Goal: Task Accomplishment & Management: Complete application form

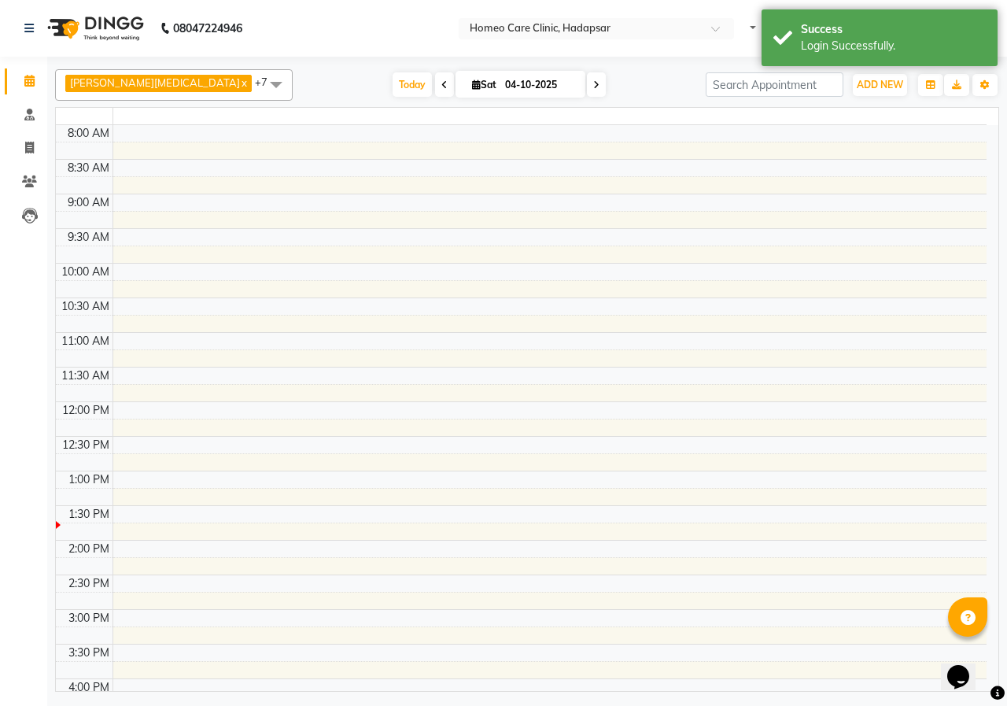
select select "en"
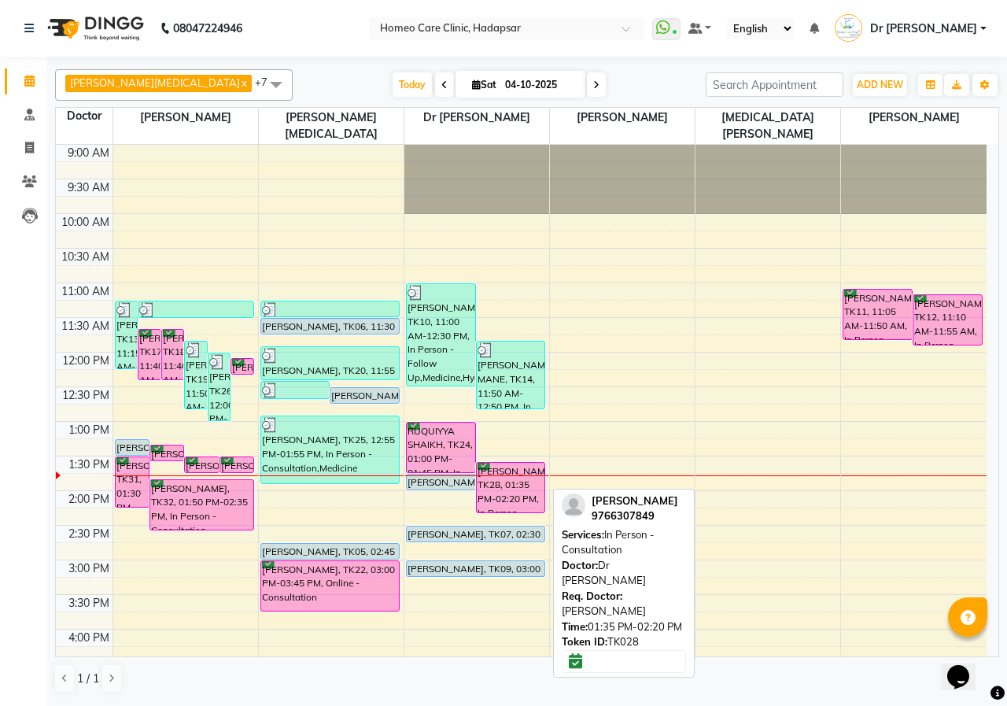
click at [501, 467] on div "[PERSON_NAME], TK28, 01:35 PM-02:20 PM, In Person - Consultation" at bounding box center [511, 488] width 68 height 50
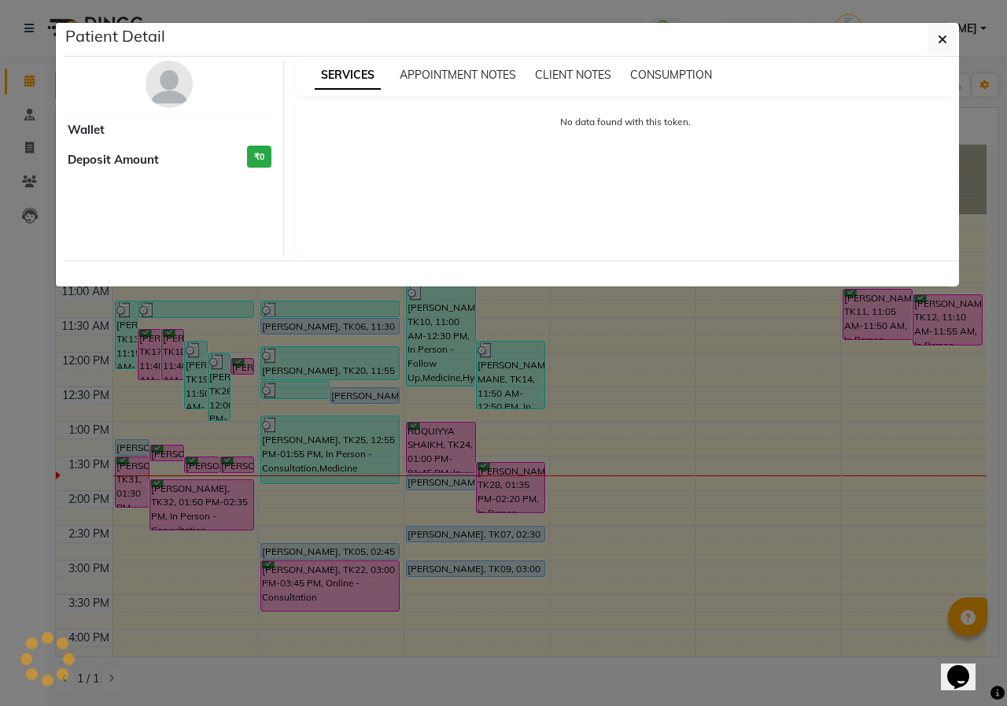
select select "6"
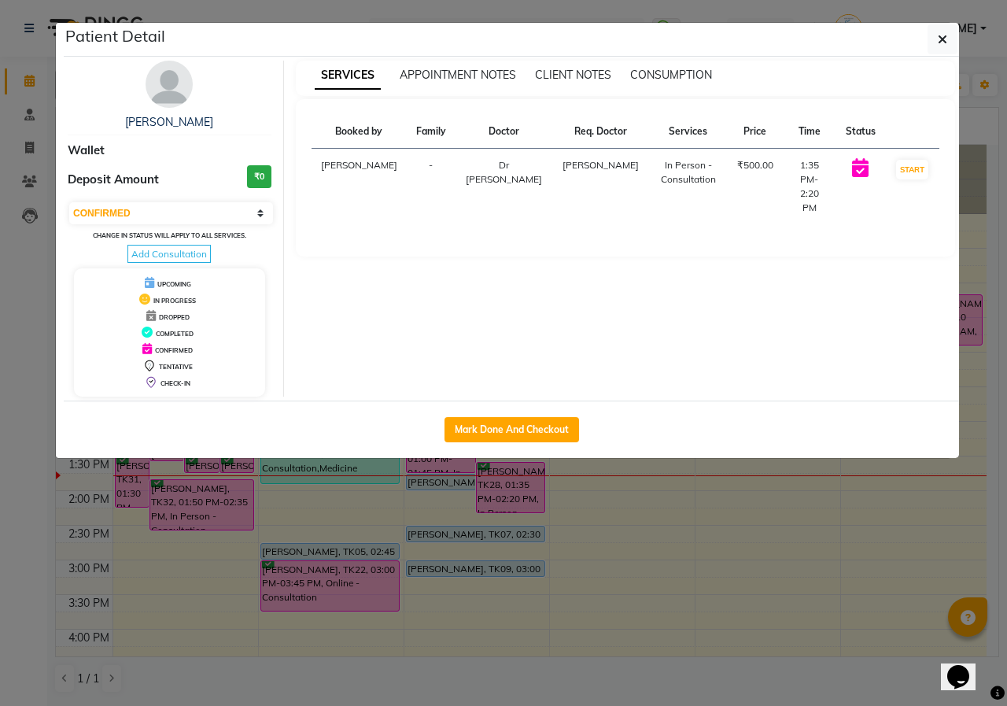
click at [166, 94] on img at bounding box center [169, 84] width 47 height 47
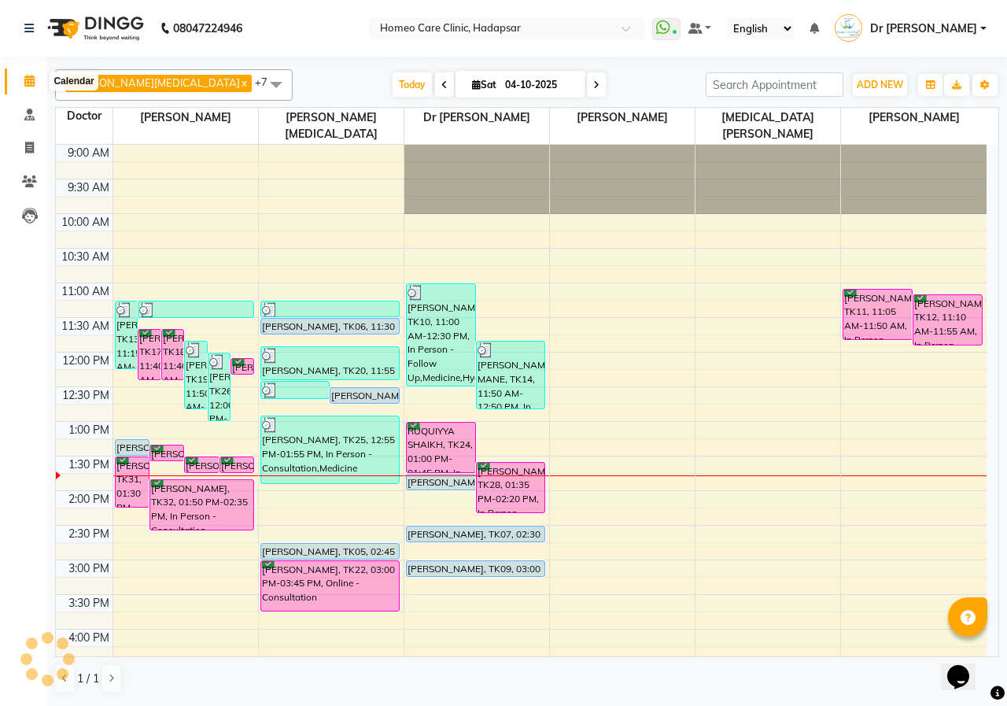
click at [32, 83] on icon at bounding box center [29, 81] width 10 height 12
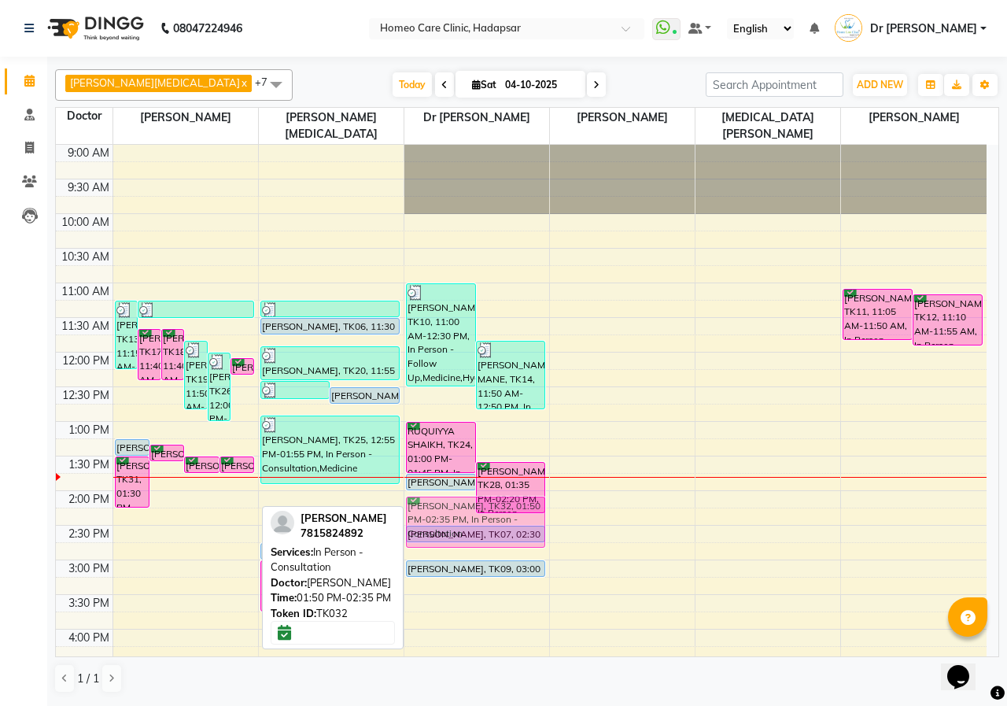
drag, startPoint x: 186, startPoint y: 465, endPoint x: 422, endPoint y: 472, distance: 236.1
click at [422, 472] on tr "[PERSON_NAME], TK13, 11:15 AM-12:15 PM, In Person - Consultation,Medicine 1 [PE…" at bounding box center [521, 629] width 931 height 969
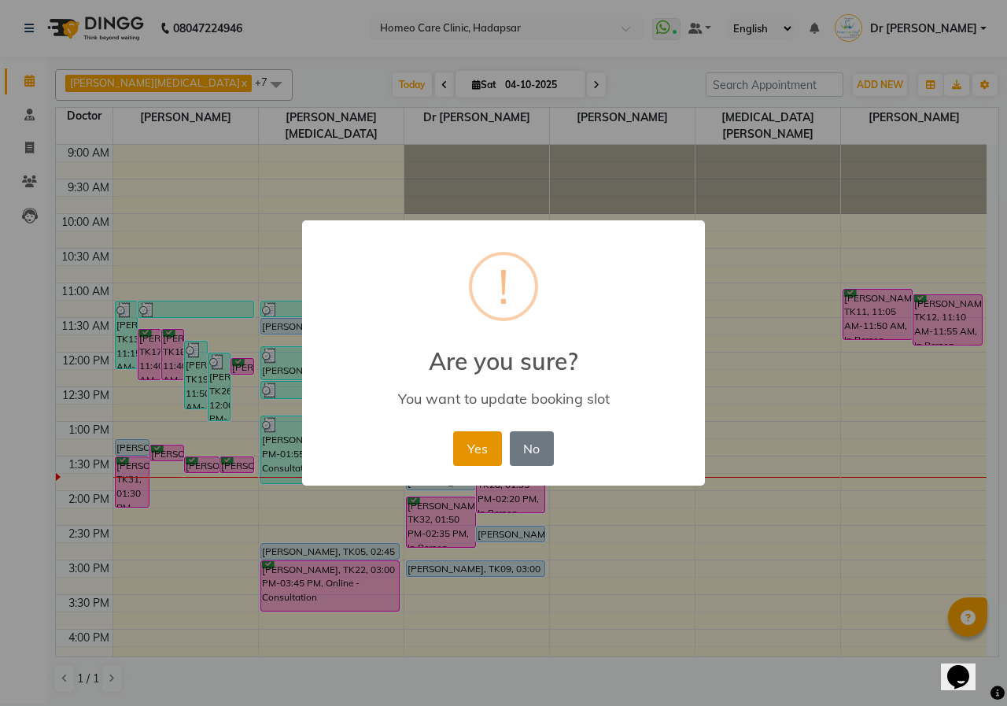
click at [461, 457] on button "Yes" at bounding box center [477, 448] width 48 height 35
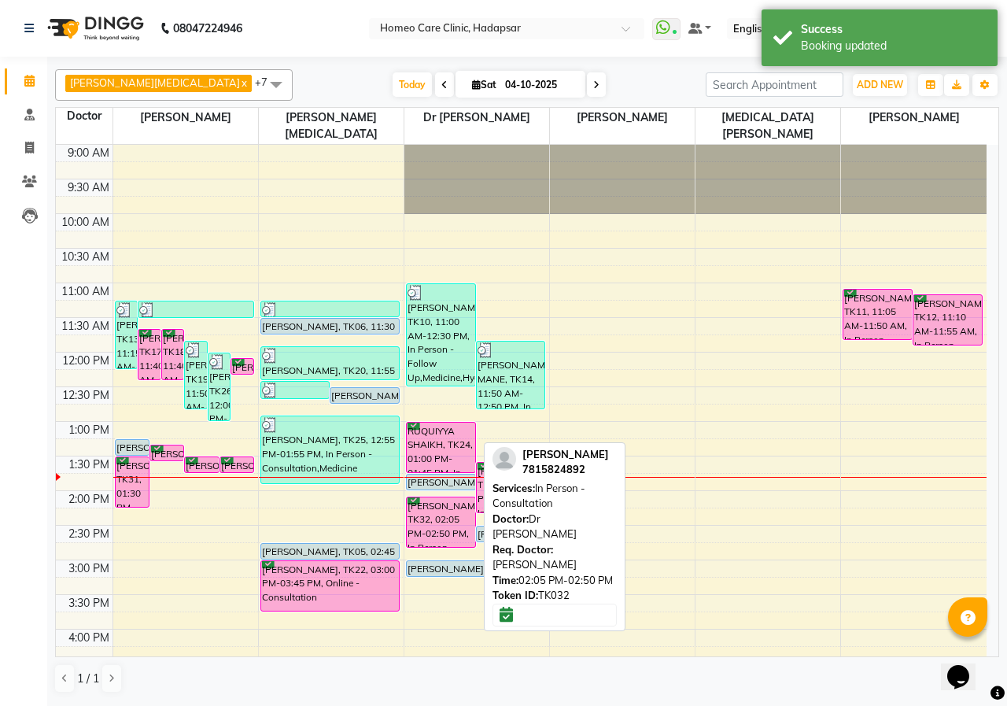
click at [430, 497] on div "[PERSON_NAME], TK32, 02:05 PM-02:50 PM, In Person - Consultation" at bounding box center [441, 522] width 68 height 50
click at [426, 497] on div "[PERSON_NAME], TK32, 02:05 PM-02:50 PM, In Person - Consultation" at bounding box center [441, 522] width 68 height 50
select select "6"
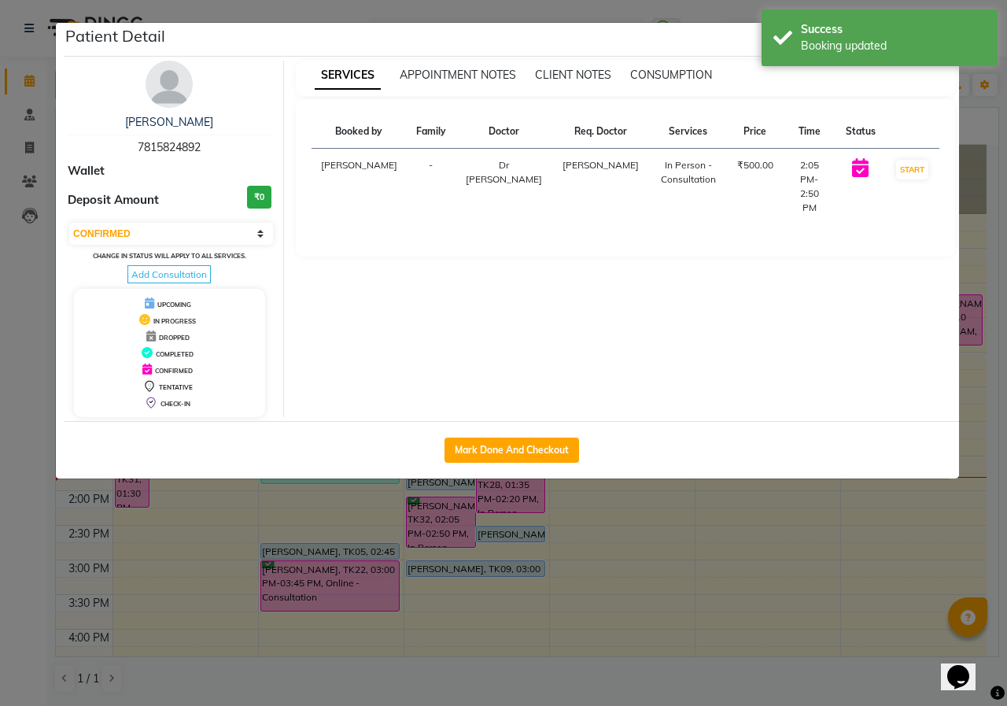
click at [179, 90] on img at bounding box center [169, 84] width 47 height 47
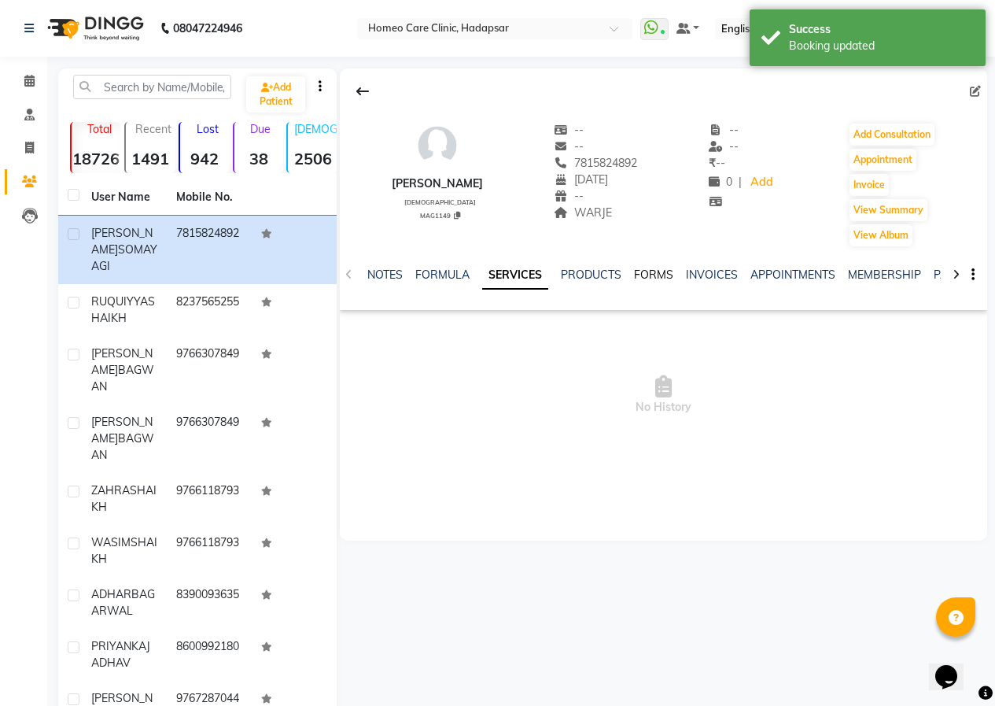
click at [661, 272] on link "FORMS" at bounding box center [653, 275] width 39 height 14
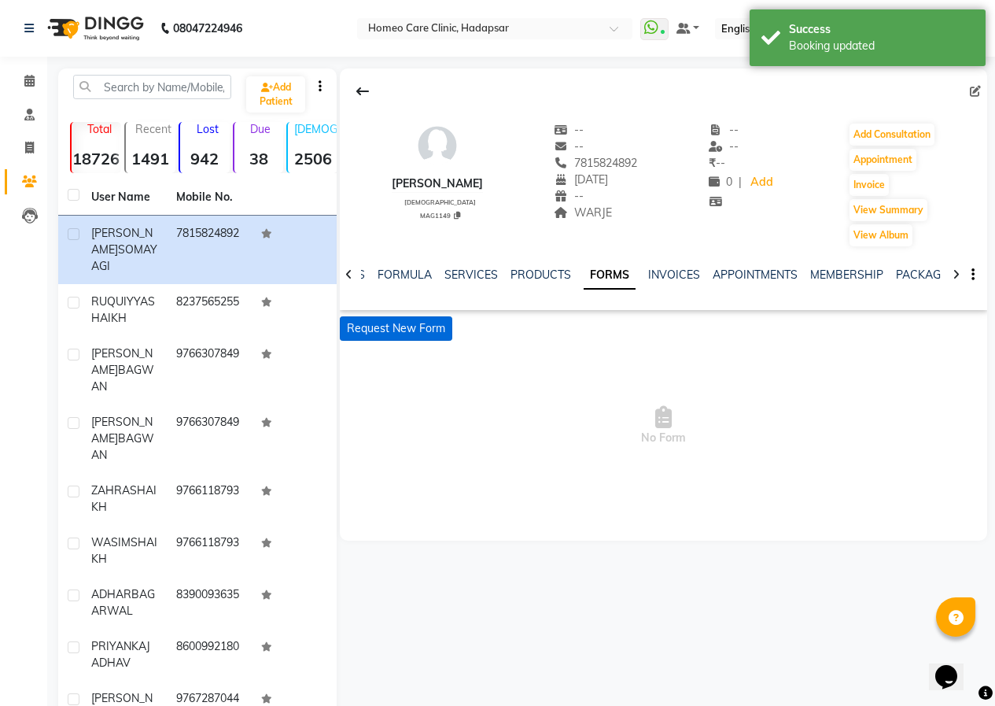
click at [371, 324] on button "Request New Form" at bounding box center [396, 328] width 113 height 24
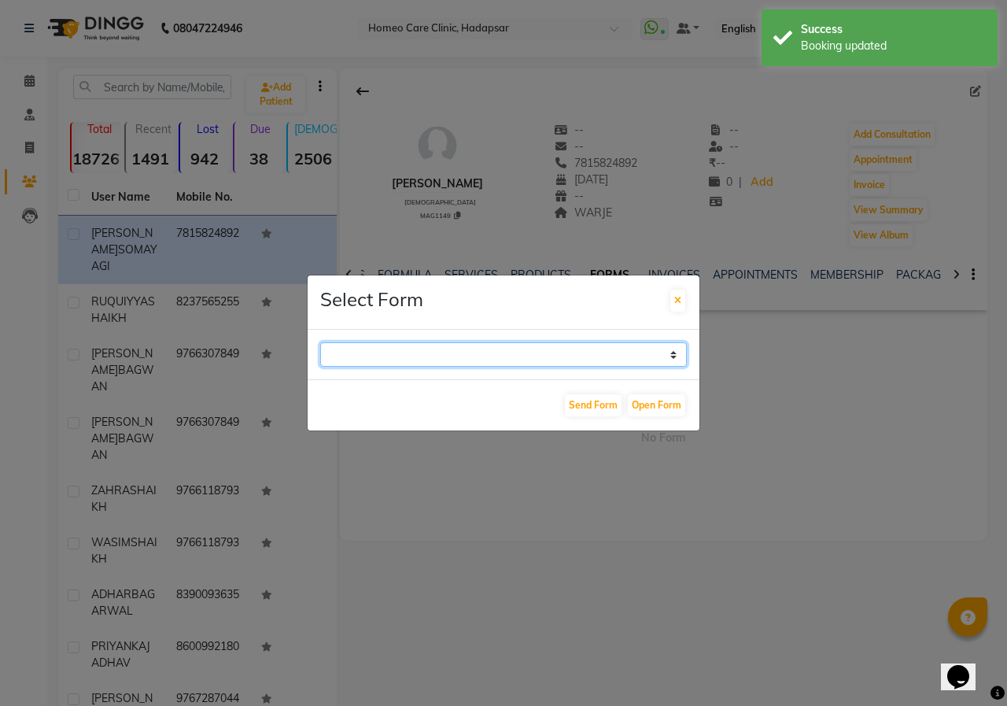
click at [419, 349] on select "Case Taking Form" at bounding box center [503, 354] width 367 height 24
select select "196"
click at [320, 342] on select "Case Taking Form" at bounding box center [503, 354] width 367 height 24
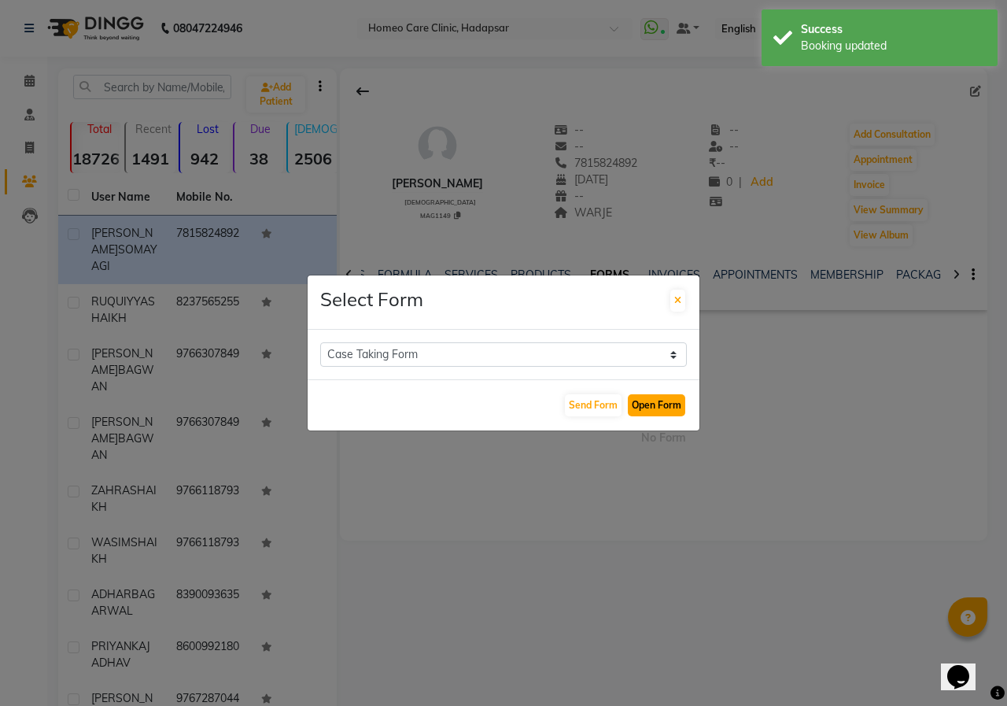
click at [663, 404] on button "Open Form" at bounding box center [656, 405] width 57 height 22
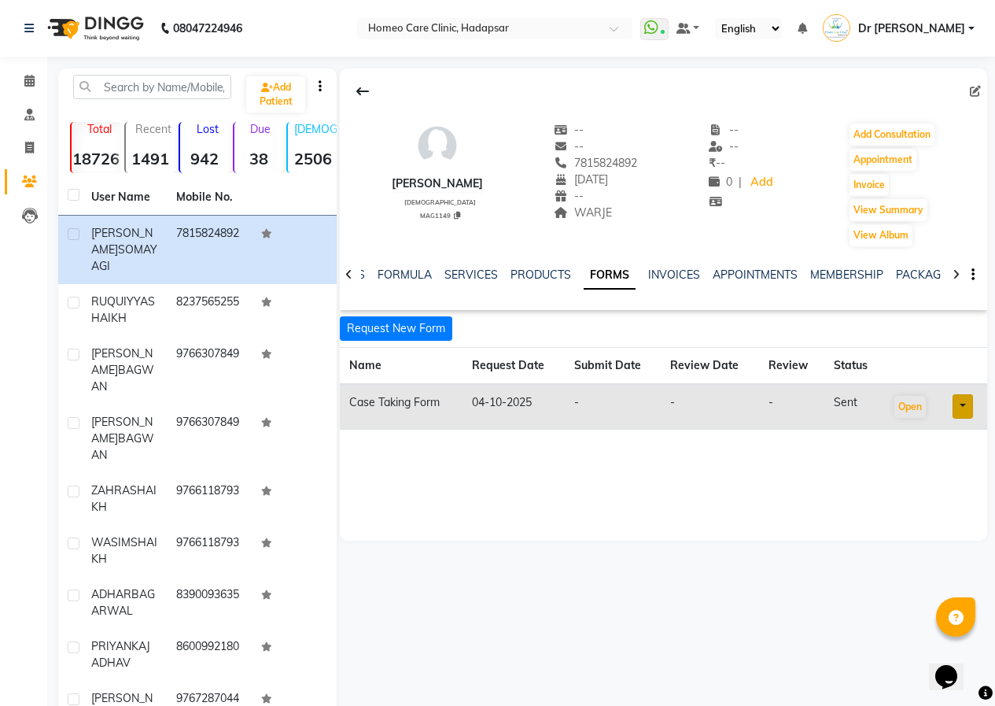
drag, startPoint x: 388, startPoint y: 180, endPoint x: 517, endPoint y: 186, distance: 129.2
click at [517, 186] on div "[PERSON_NAME] [DEMOGRAPHIC_DATA] MAG1149 -- -- 7815824892 [DATE] -- WARJE -- --…" at bounding box center [664, 177] width 648 height 142
copy div "[PERSON_NAME]"
drag, startPoint x: 589, startPoint y: 158, endPoint x: 662, endPoint y: 157, distance: 74.0
click at [662, 157] on div "[PERSON_NAME] [DEMOGRAPHIC_DATA] MAG1149 -- -- 7815824892 [DATE] -- WARJE -- --…" at bounding box center [664, 177] width 648 height 142
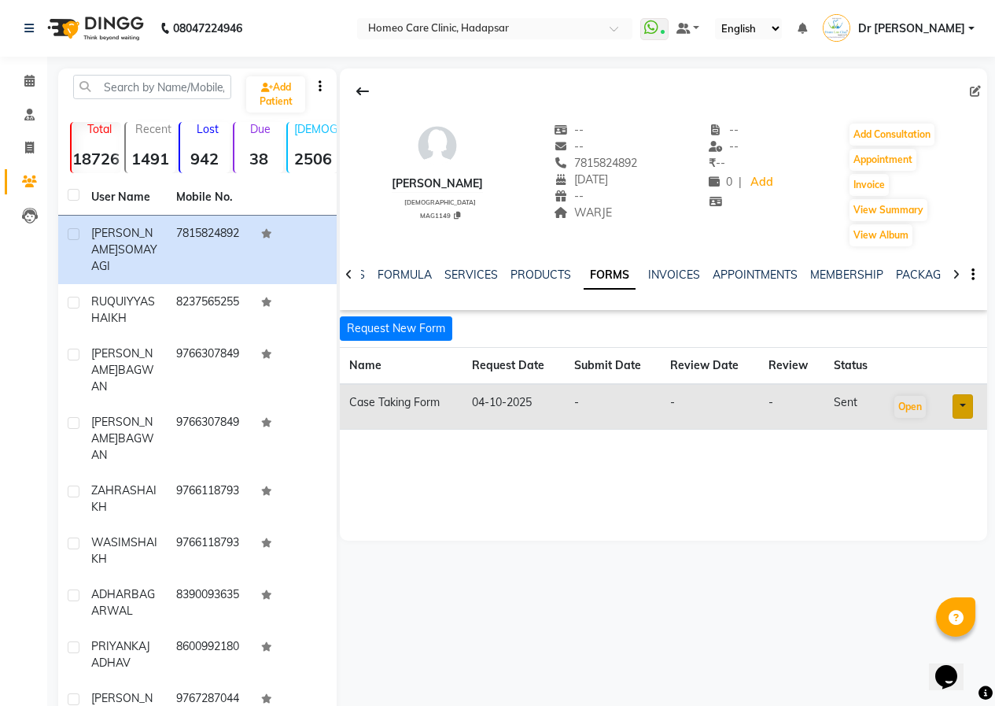
copy span "7815824892"
click at [621, 496] on div "[PERSON_NAME] [DEMOGRAPHIC_DATA] MAG1149 -- -- 7815824892 [DATE] -- WARJE -- --…" at bounding box center [664, 304] width 648 height 472
click at [982, 88] on span at bounding box center [978, 91] width 17 height 17
click at [974, 90] on icon at bounding box center [975, 91] width 11 height 11
select select "21"
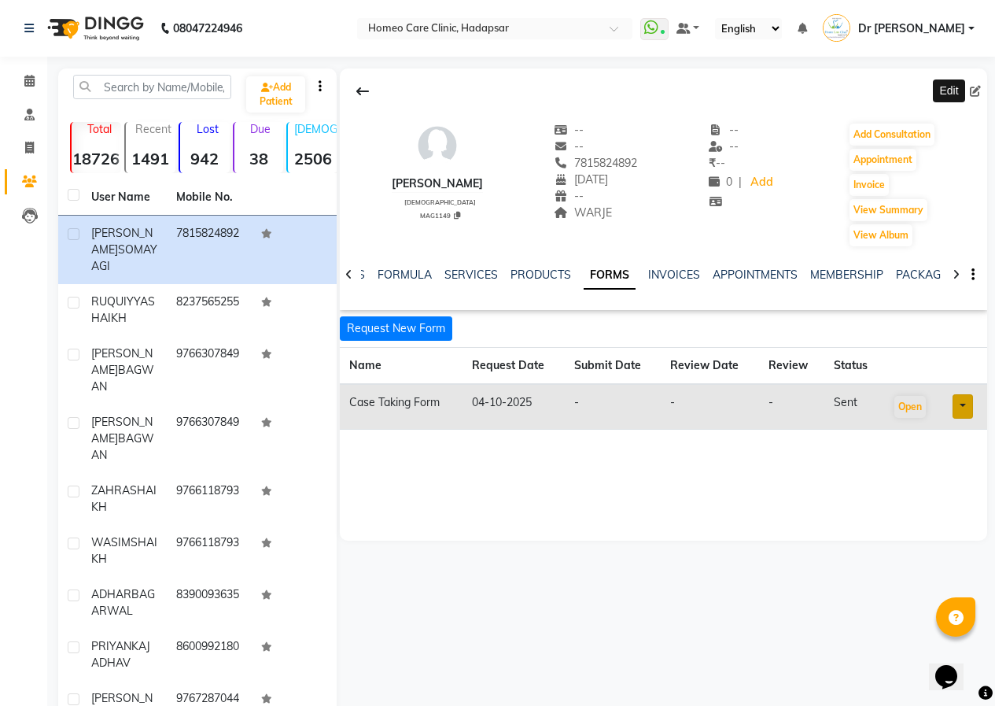
select select "04"
select select "1947"
select select "[DEMOGRAPHIC_DATA]"
select select "50939"
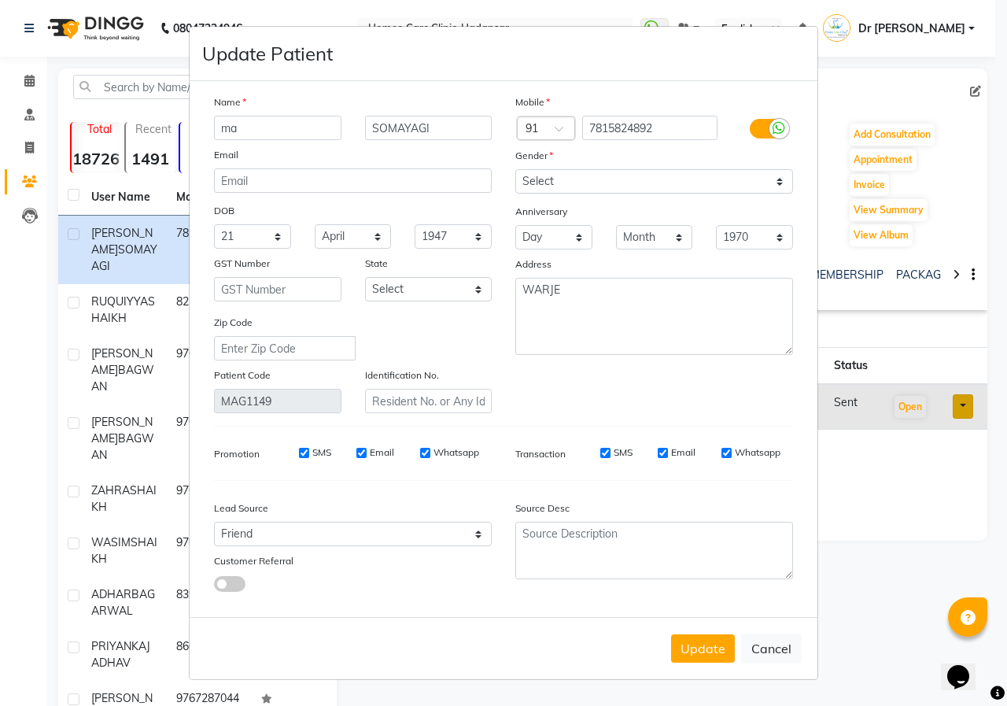
type input "m"
type input "[PERSON_NAME]"
click at [701, 654] on button "Update" at bounding box center [703, 648] width 64 height 28
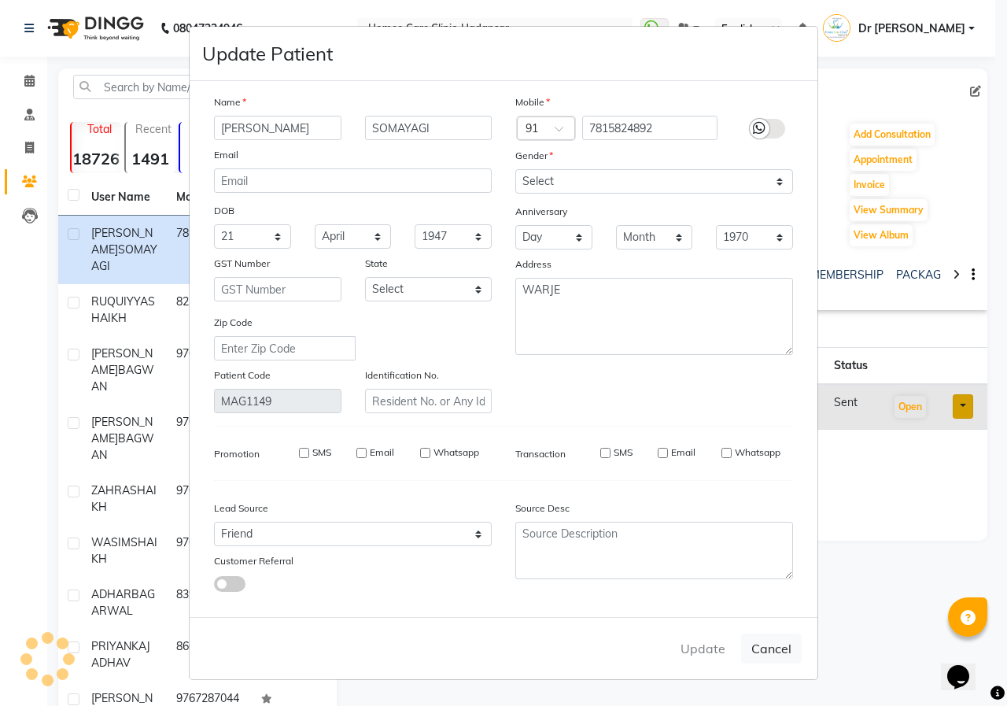
select select
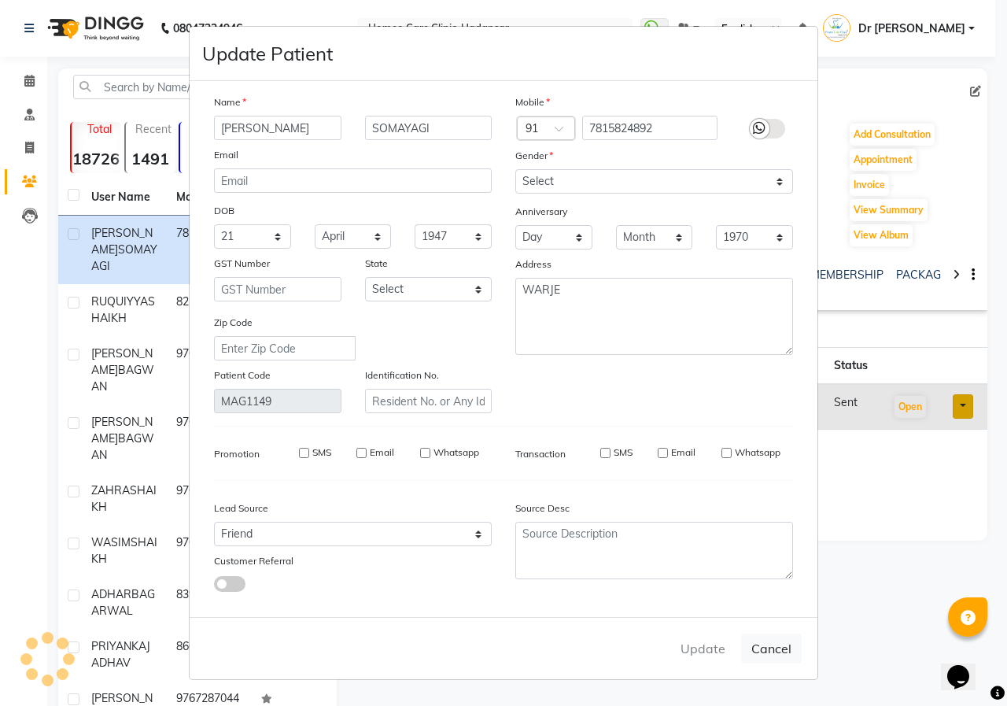
select select
checkbox input "false"
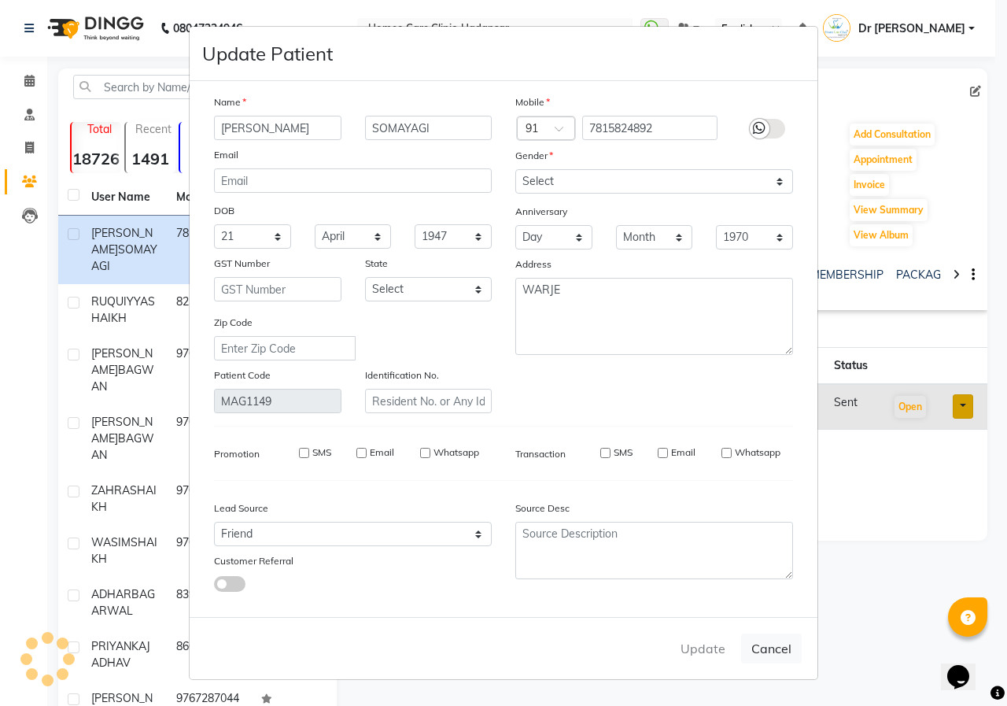
checkbox input "false"
